Goal: Task Accomplishment & Management: Use online tool/utility

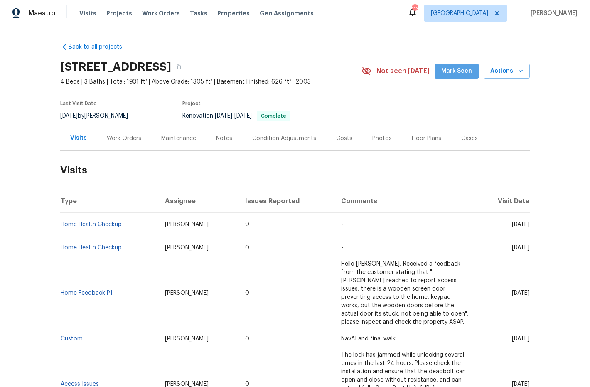
click at [455, 64] on button "Mark Seen" at bounding box center [457, 71] width 44 height 15
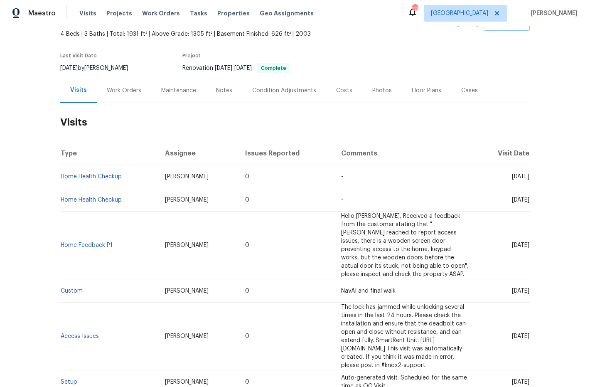
scroll to position [47, 0]
click at [379, 89] on div "Photos" at bounding box center [382, 91] width 20 height 8
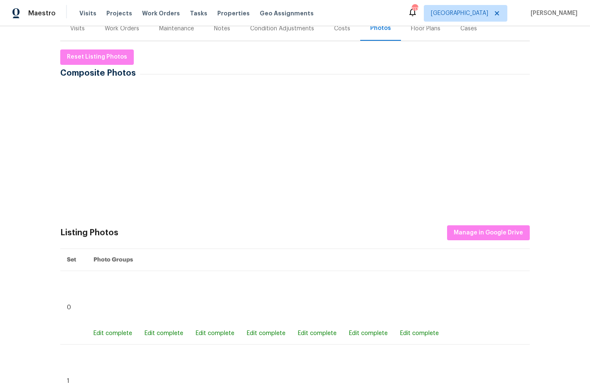
scroll to position [132, 0]
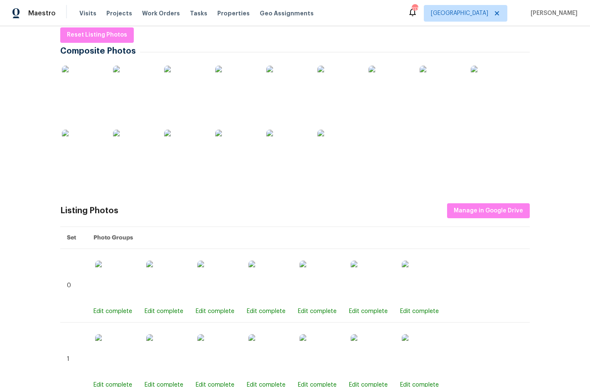
click at [119, 156] on img at bounding box center [134, 151] width 42 height 42
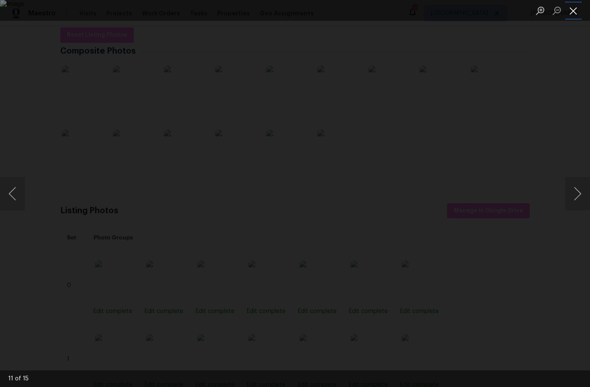
click at [579, 8] on button "Close lightbox" at bounding box center [573, 10] width 17 height 15
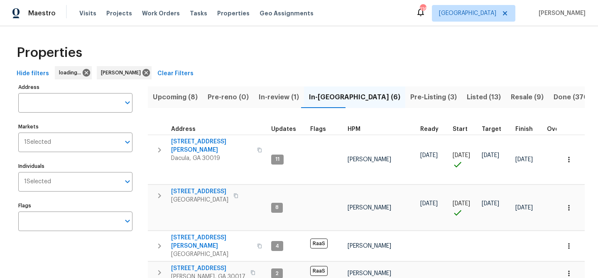
click at [177, 96] on span "Upcoming (8)" at bounding box center [175, 97] width 45 height 12
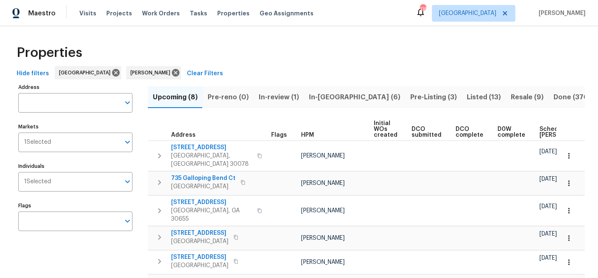
scroll to position [0, 91]
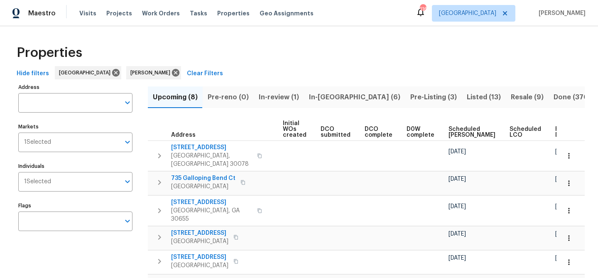
click at [555, 131] on span "Ready Date" at bounding box center [564, 132] width 18 height 12
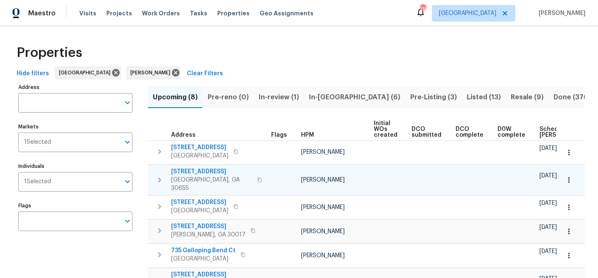
scroll to position [0, 101]
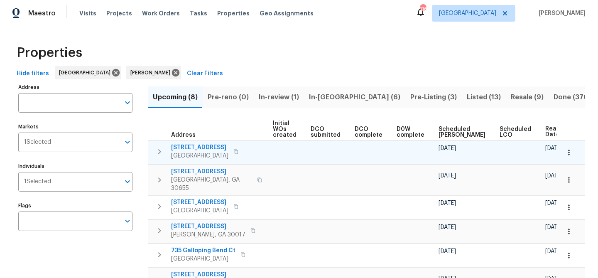
click at [198, 145] on span "1822 Lakeview Dr" at bounding box center [199, 147] width 57 height 8
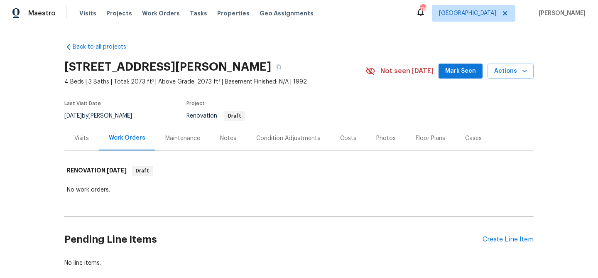
click at [464, 71] on span "Mark Seen" at bounding box center [460, 71] width 31 height 10
click at [514, 238] on div "Create Line Item" at bounding box center [508, 240] width 51 height 8
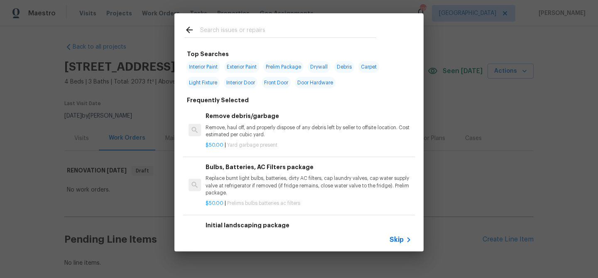
click at [272, 34] on input "text" at bounding box center [288, 31] width 176 height 12
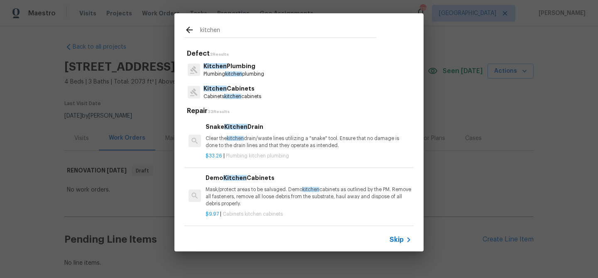
type input "kitchen"
click at [249, 91] on p "Kitchen Cabinets" at bounding box center [233, 88] width 58 height 9
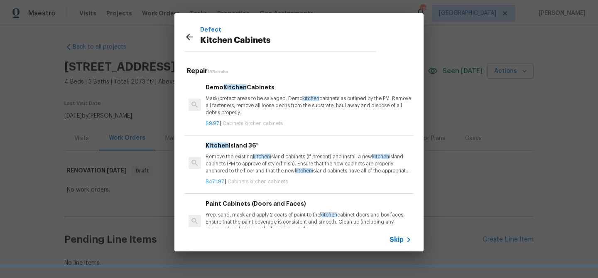
click at [396, 237] on span "Skip" at bounding box center [397, 240] width 14 height 8
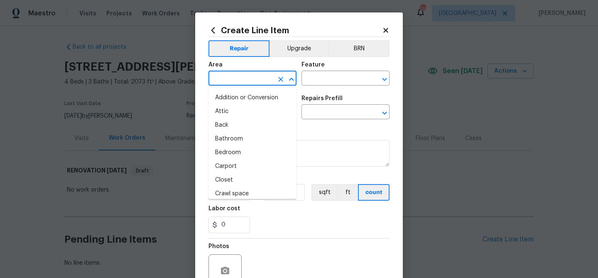
click at [246, 77] on input "text" at bounding box center [241, 79] width 65 height 13
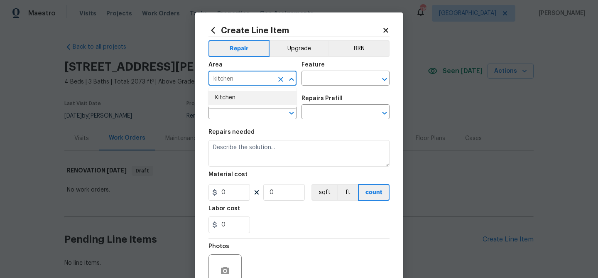
click at [240, 98] on li "Kitchen" at bounding box center [253, 98] width 88 height 14
type input "Kitchen"
click at [351, 76] on input "text" at bounding box center [334, 79] width 65 height 13
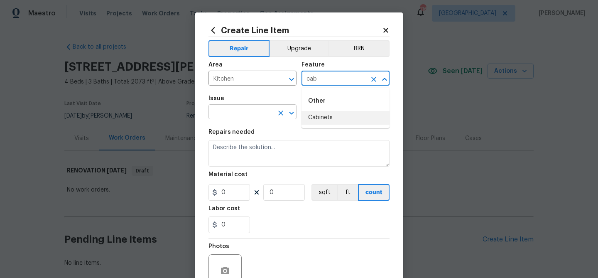
drag, startPoint x: 348, startPoint y: 116, endPoint x: 267, endPoint y: 115, distance: 81.4
click at [342, 118] on li "Cabinets" at bounding box center [346, 118] width 88 height 14
type input "Cabinets"
click at [225, 112] on input "text" at bounding box center [241, 112] width 65 height 13
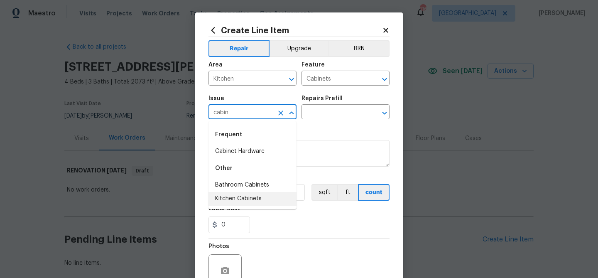
click at [245, 199] on li "Kitchen Cabinets" at bounding box center [253, 199] width 88 height 14
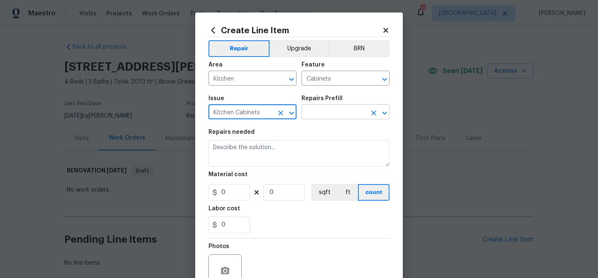
type input "Kitchen Cabinets"
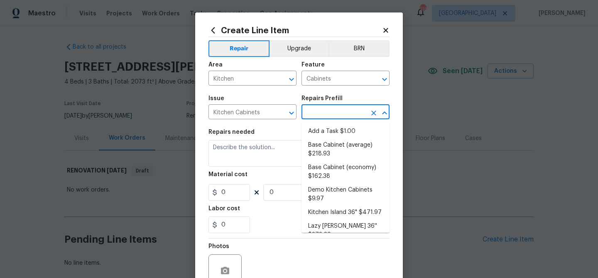
click at [336, 117] on input "text" at bounding box center [334, 112] width 65 height 13
click at [335, 126] on li "Add a Task $1.00" at bounding box center [346, 132] width 88 height 14
type input "Add a Task $1.00"
type textarea "HPM to detail"
type input "1"
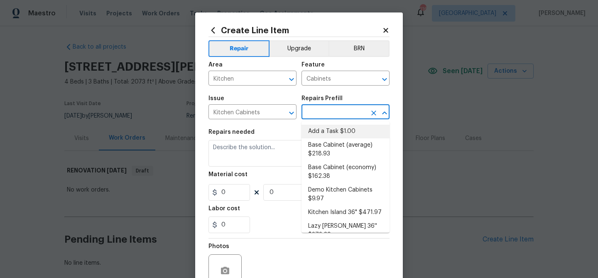
type input "1"
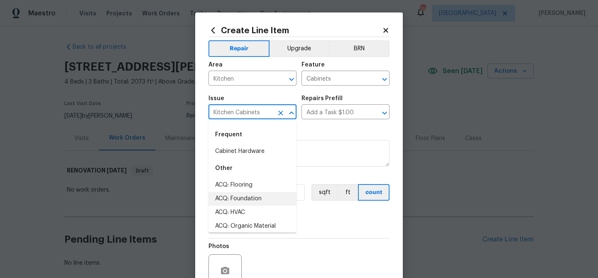
click at [228, 116] on input "Kitchen Cabinets" at bounding box center [241, 112] width 65 height 13
